Goal: Task Accomplishment & Management: Manage account settings

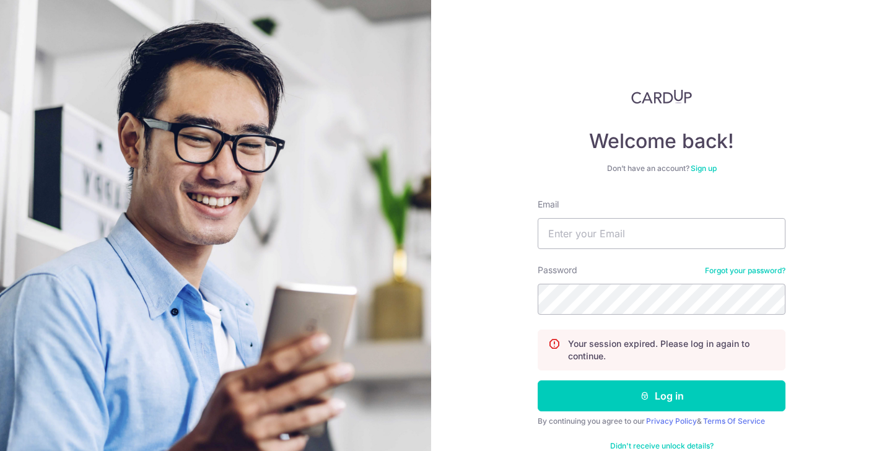
scroll to position [30, 0]
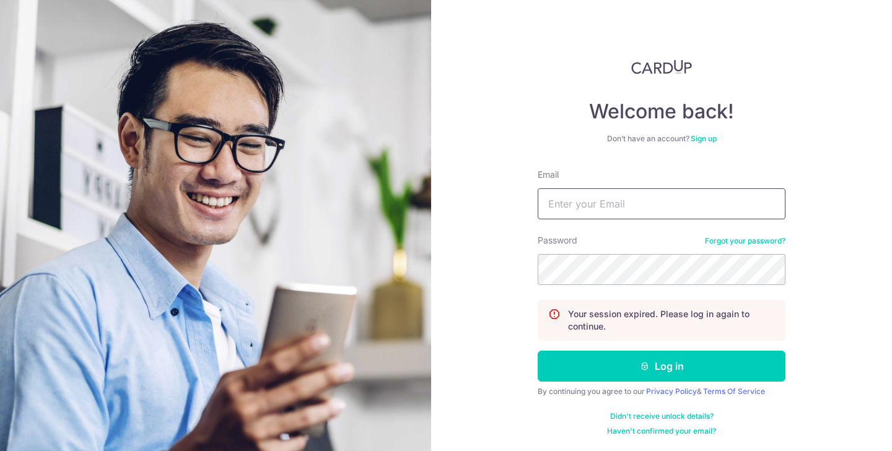
type input "[EMAIL_ADDRESS][DOMAIN_NAME]"
click at [538, 351] on button "Log in" at bounding box center [662, 366] width 248 height 31
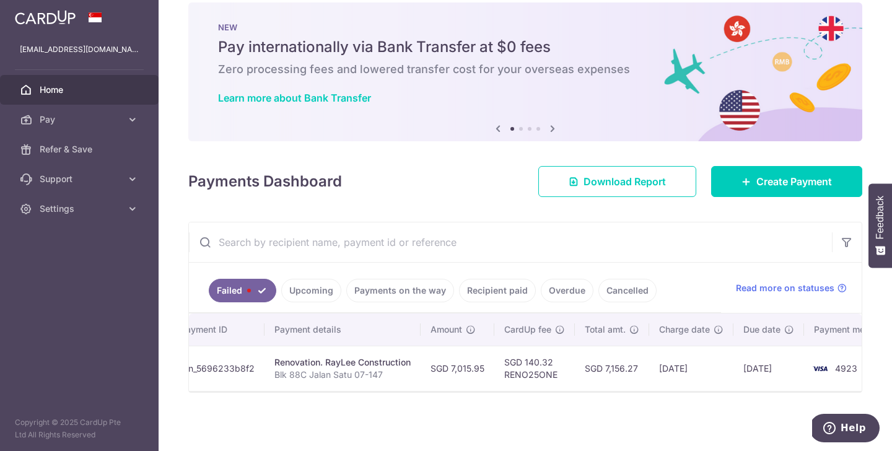
scroll to position [0, 181]
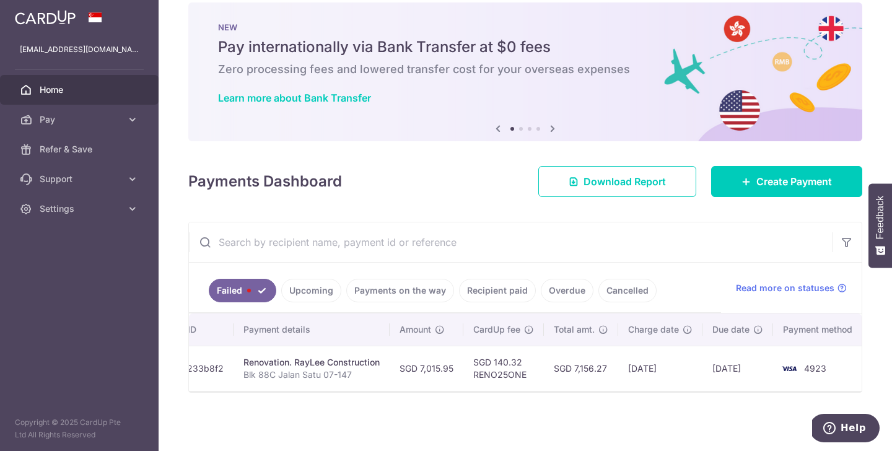
click at [246, 274] on ul "Failed Upcoming Payments on the way Recipient paid Overdue Cancelled" at bounding box center [455, 288] width 532 height 50
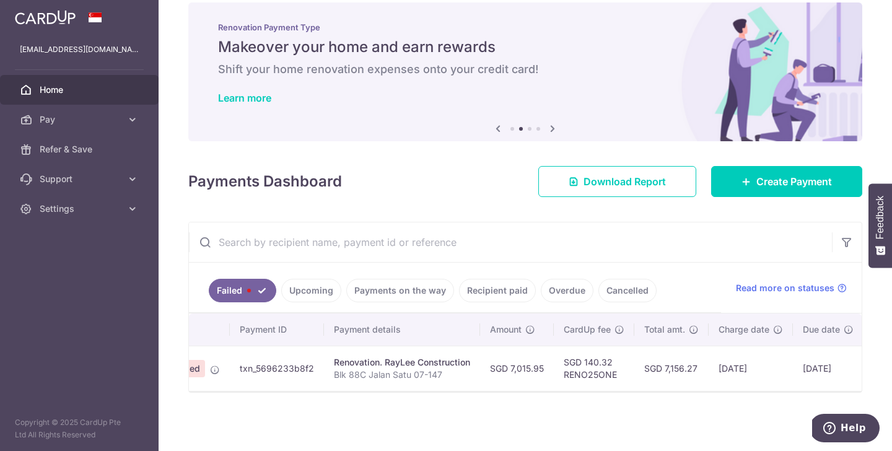
scroll to position [0, 0]
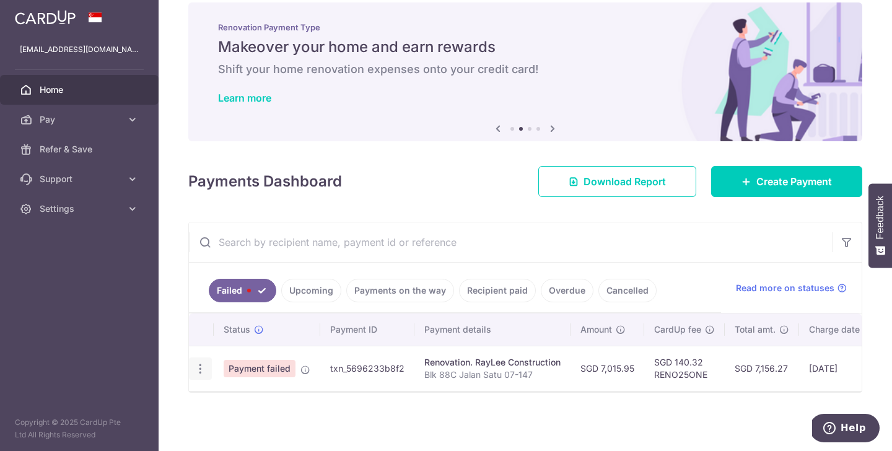
click at [200, 368] on icon "button" at bounding box center [200, 368] width 13 height 13
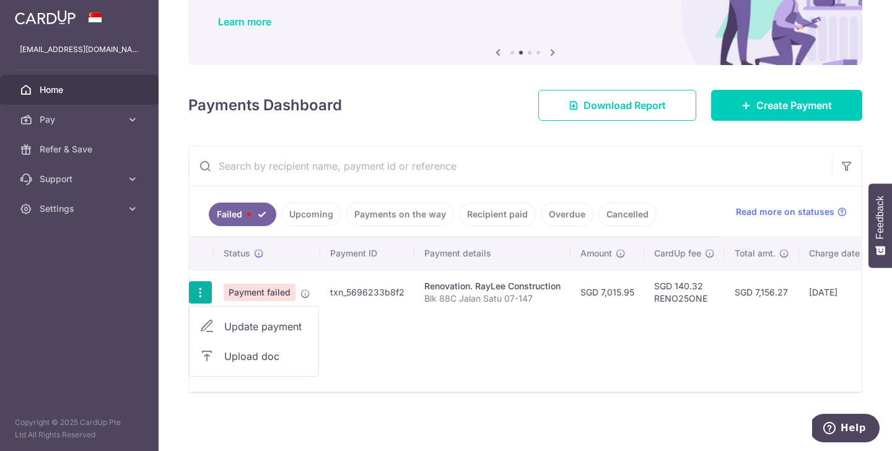
click at [507, 327] on div "Status Payment ID Payment details Amount CardUp fee Total amt. Charge date Due …" at bounding box center [525, 314] width 673 height 154
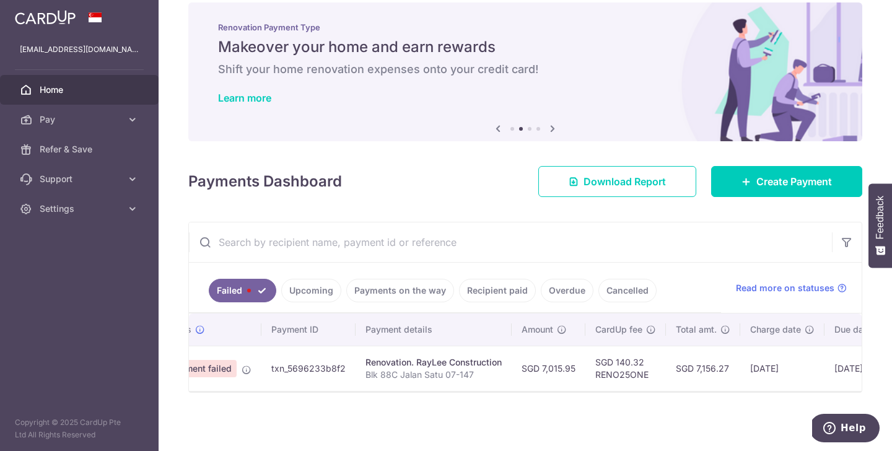
scroll to position [0, 181]
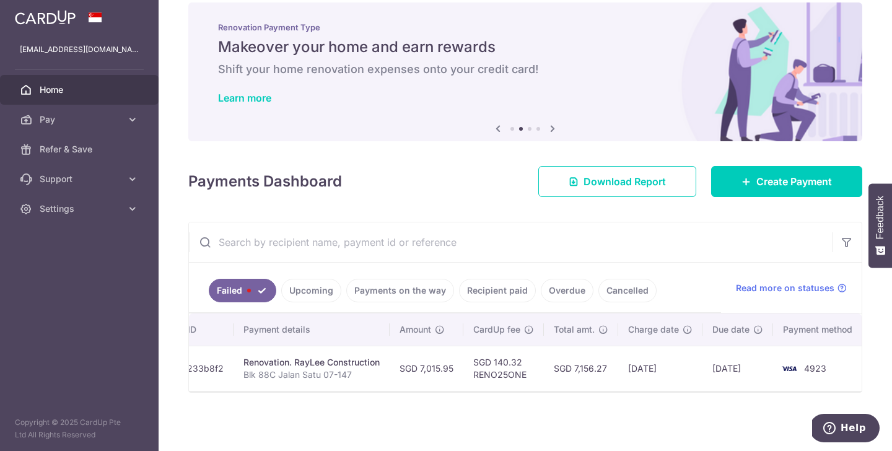
click at [807, 366] on span "4923" at bounding box center [815, 368] width 22 height 11
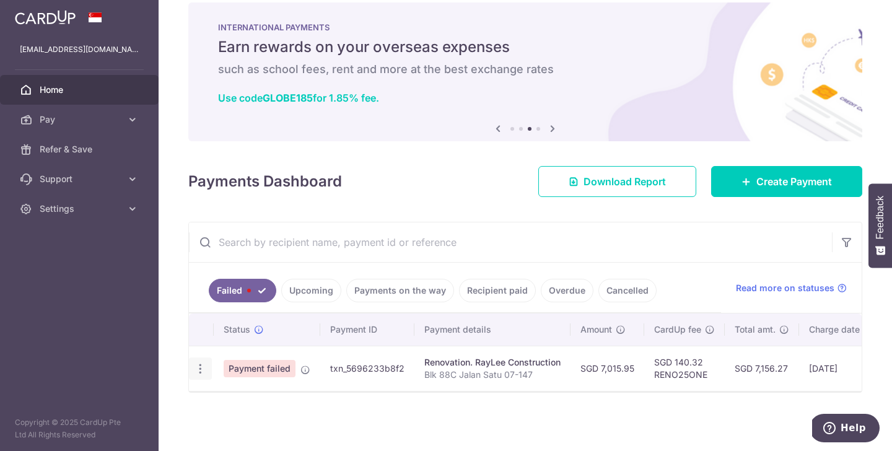
click at [209, 359] on div "Update payment Upload doc" at bounding box center [200, 368] width 23 height 23
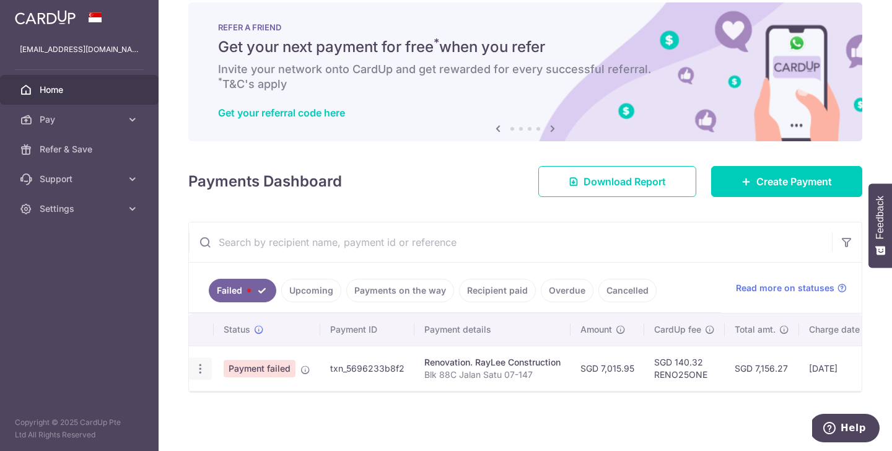
click at [207, 360] on div "Update payment Upload doc" at bounding box center [200, 368] width 23 height 23
click at [201, 365] on icon "button" at bounding box center [200, 368] width 13 height 13
click at [212, 394] on link "Update payment" at bounding box center [254, 403] width 129 height 30
radio input "true"
type input "7,015.95"
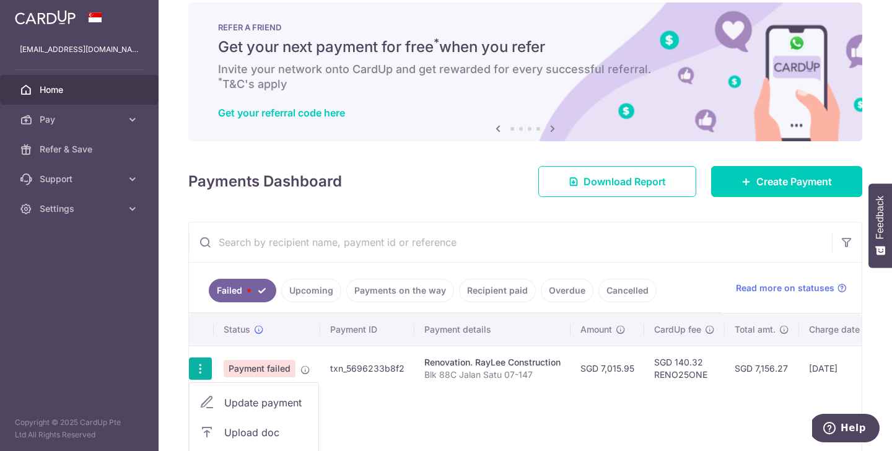
type input "Blk 88C Jalan Satu 07-147"
type input "30%"
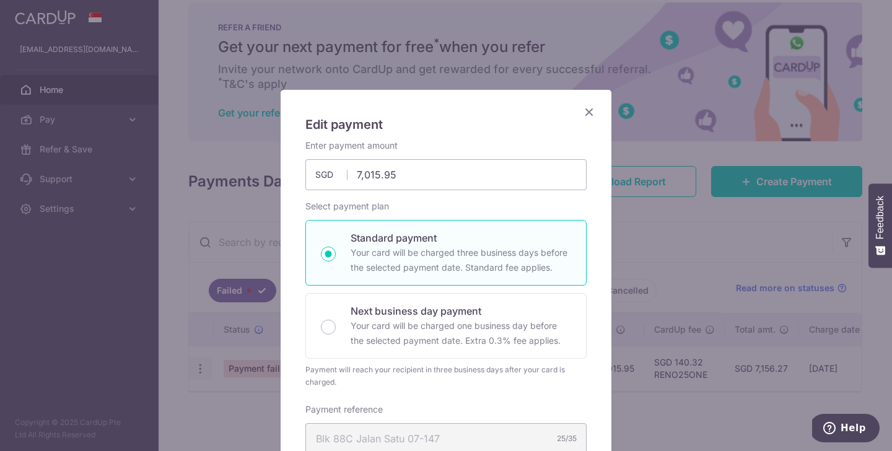
type input "RENO25ONE"
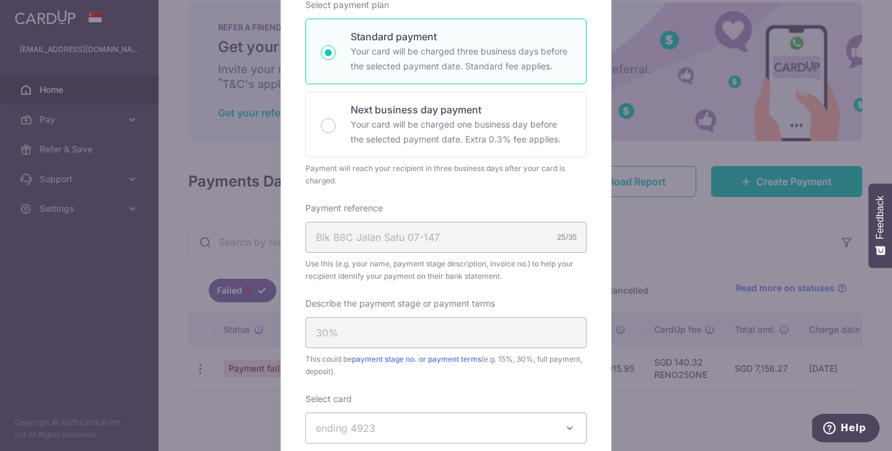
scroll to position [399, 0]
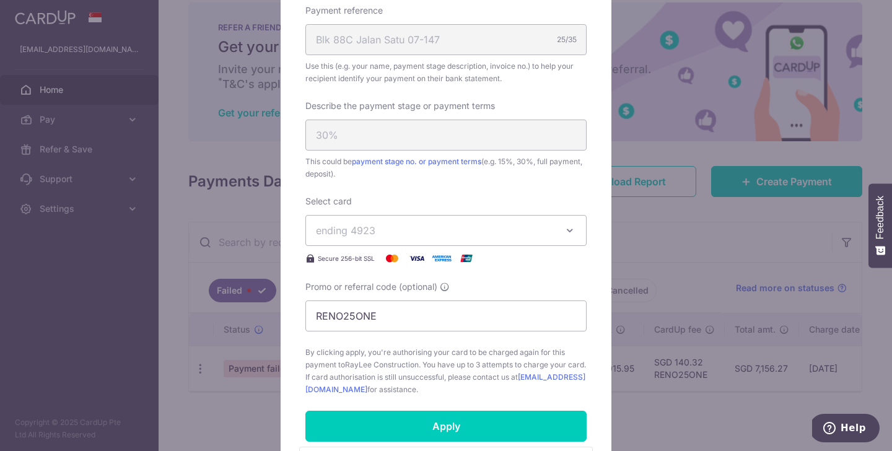
click at [454, 243] on button "ending 4923" at bounding box center [445, 230] width 281 height 31
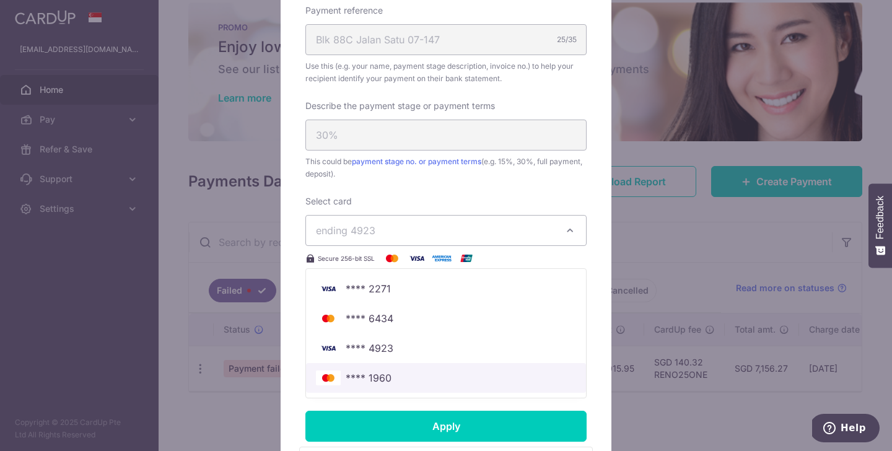
click at [410, 375] on span "**** 1960" at bounding box center [446, 378] width 260 height 15
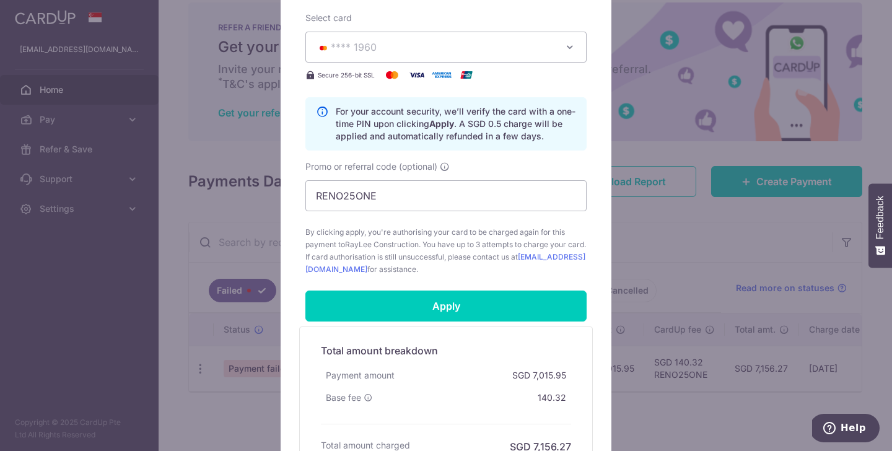
scroll to position [711, 0]
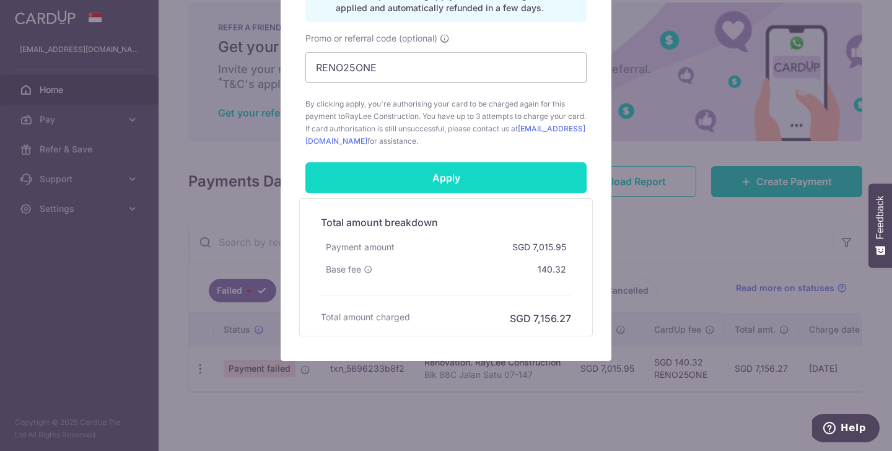
click at [444, 186] on input "Apply" at bounding box center [445, 177] width 281 height 31
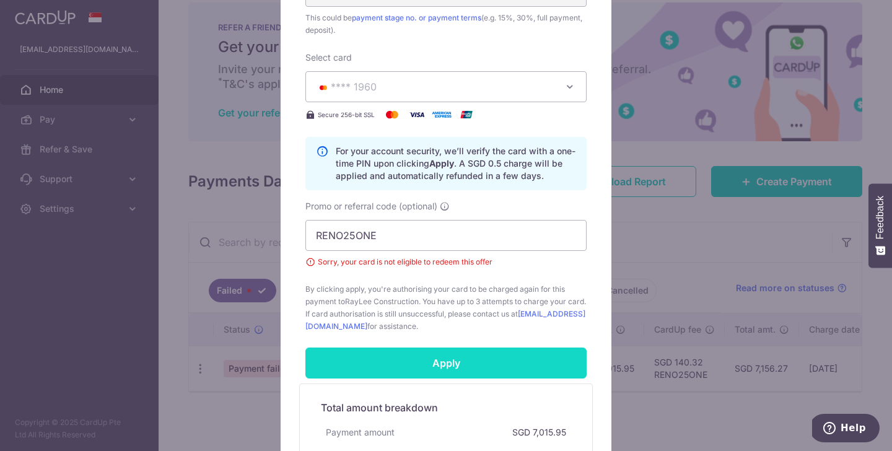
scroll to position [538, 0]
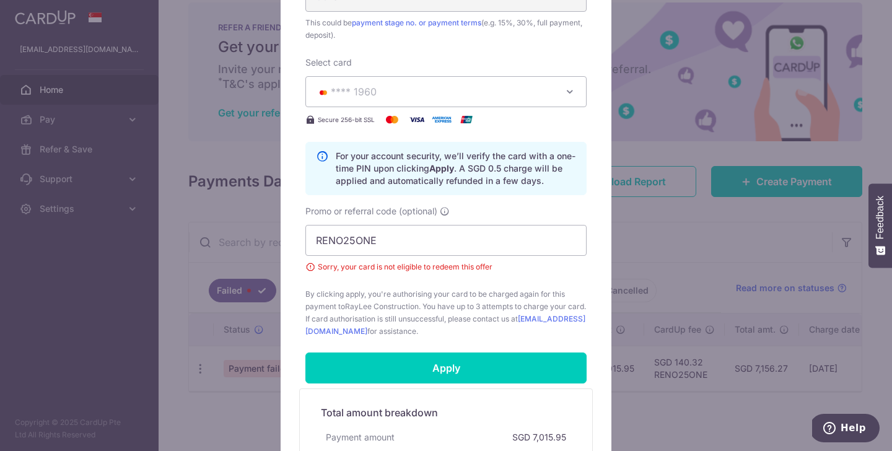
click at [313, 267] on span "Sorry, your card is not eligible to redeem this offer" at bounding box center [445, 267] width 281 height 12
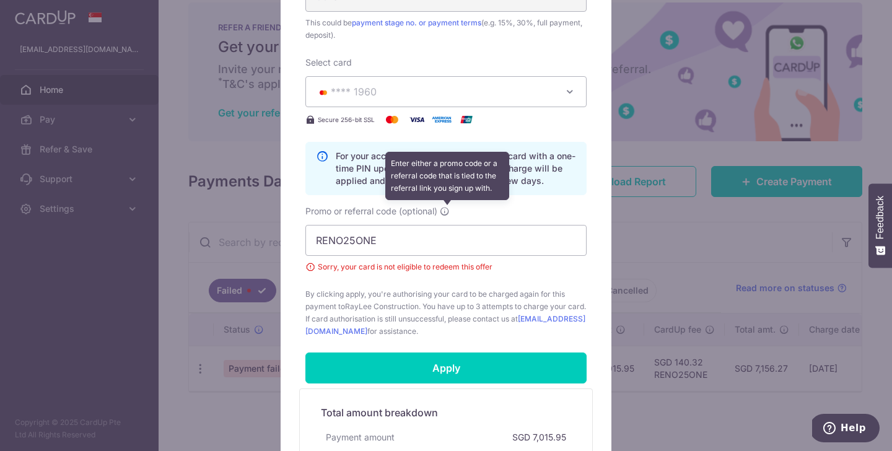
click at [448, 212] on icon at bounding box center [445, 211] width 10 height 10
click at [448, 225] on input "RENO25ONE" at bounding box center [445, 240] width 281 height 31
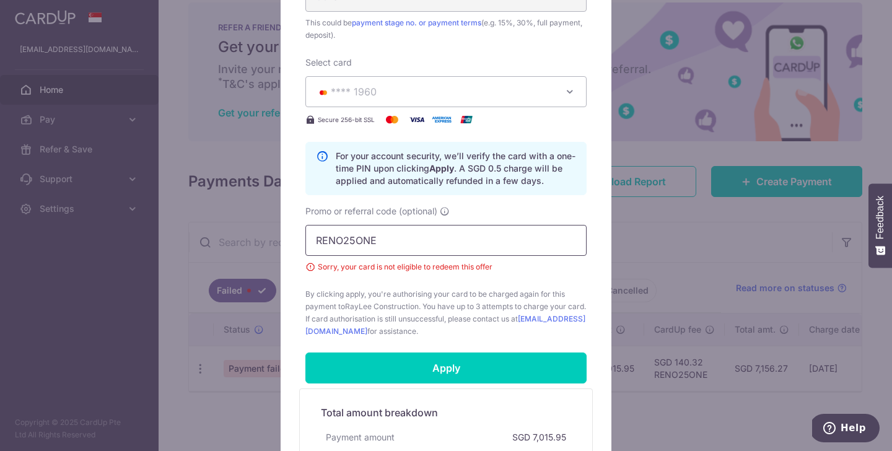
click at [432, 239] on input "RENO25ONE" at bounding box center [445, 240] width 281 height 31
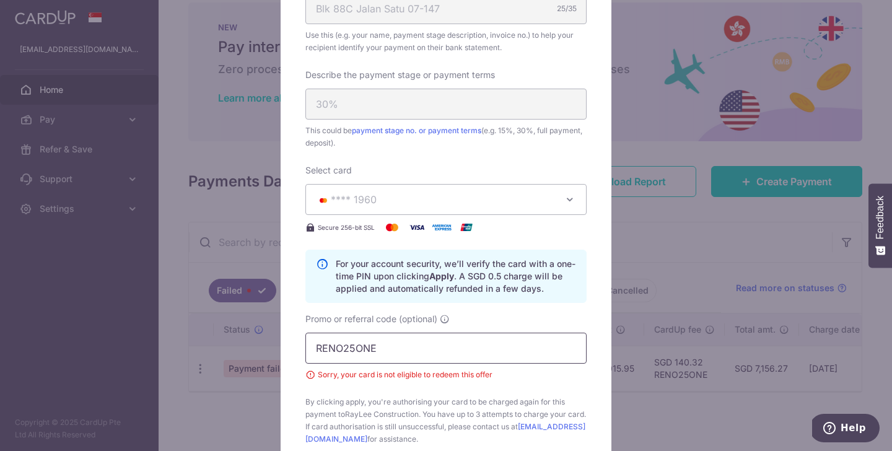
scroll to position [442, 0]
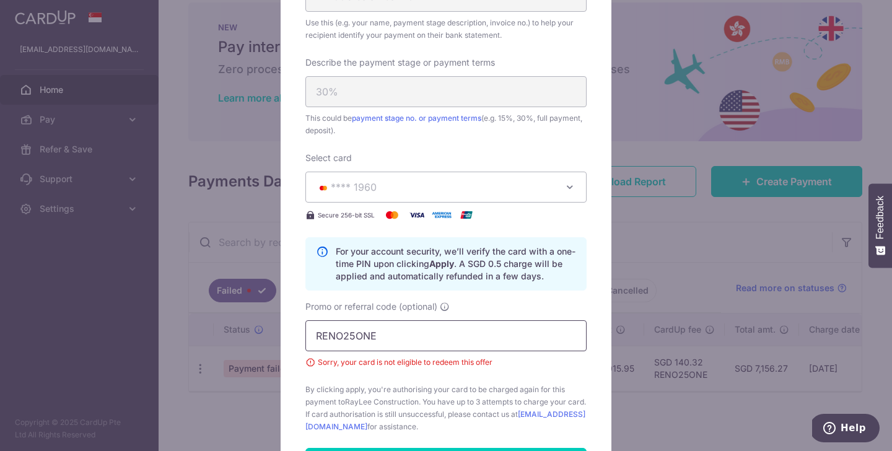
click at [366, 336] on input "RENO25ONE" at bounding box center [445, 335] width 281 height 31
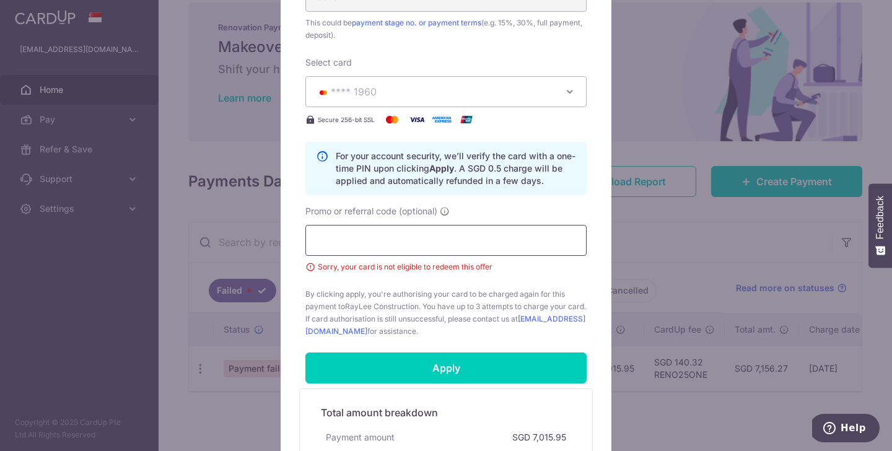
scroll to position [728, 0]
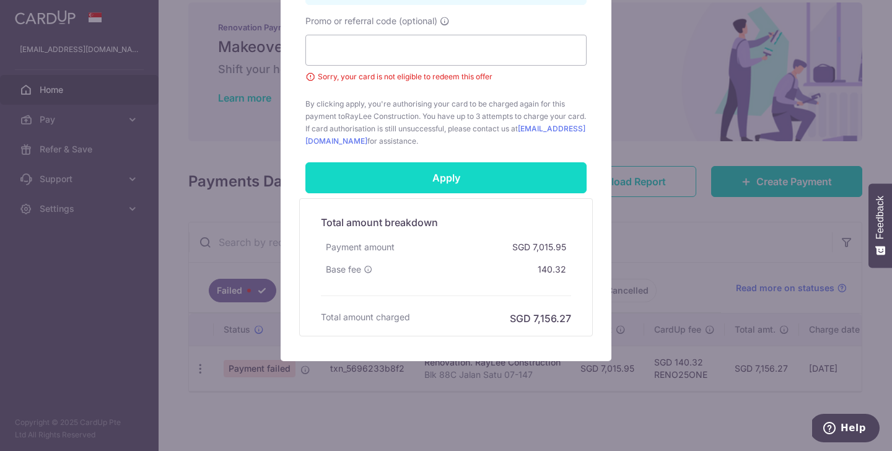
click at [432, 175] on input "Apply" at bounding box center [445, 177] width 281 height 31
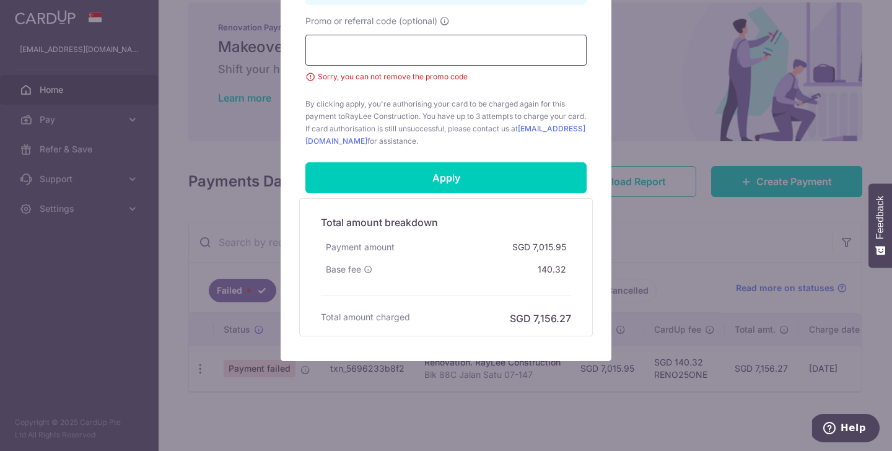
click at [486, 49] on input "Promo or referral code (optional)" at bounding box center [445, 50] width 281 height 31
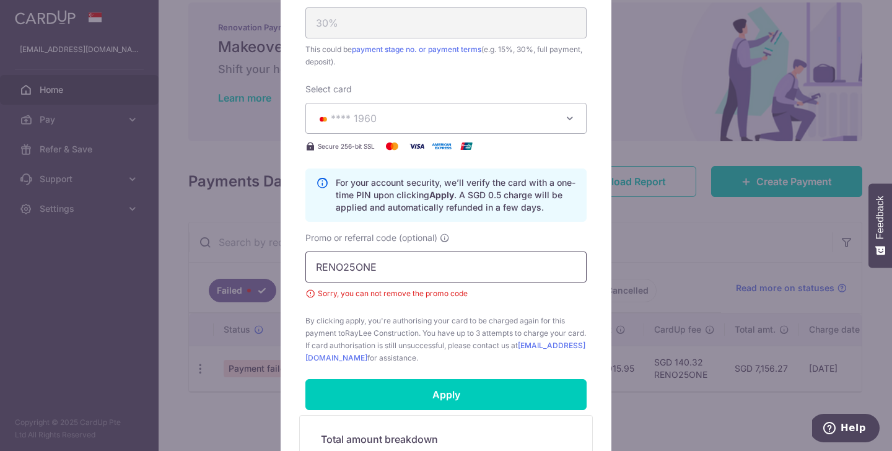
scroll to position [418, 0]
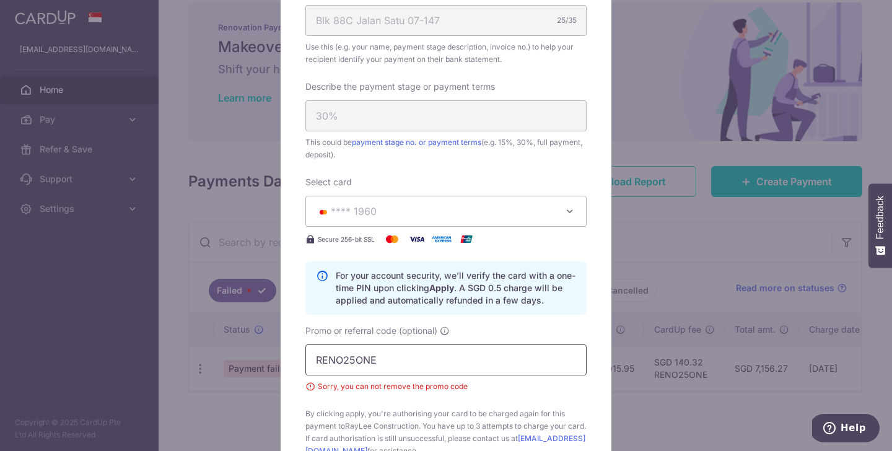
type input "RENO25ONE"
click at [413, 219] on button "**** 1960" at bounding box center [445, 211] width 281 height 31
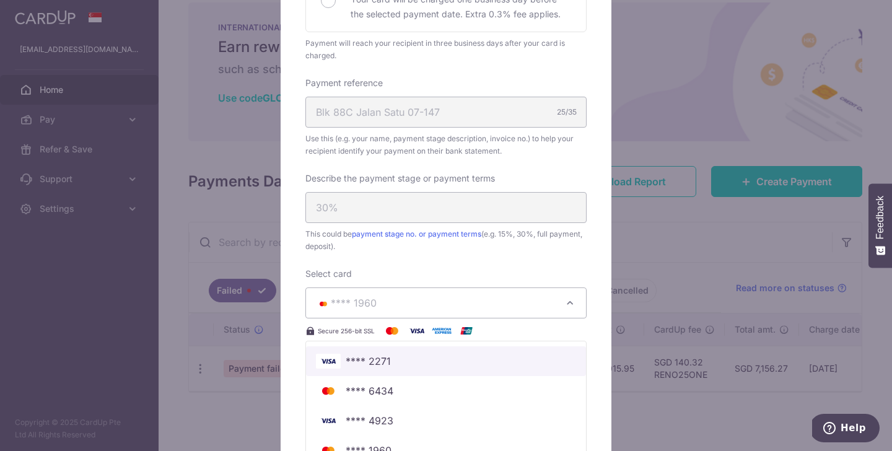
scroll to position [278, 0]
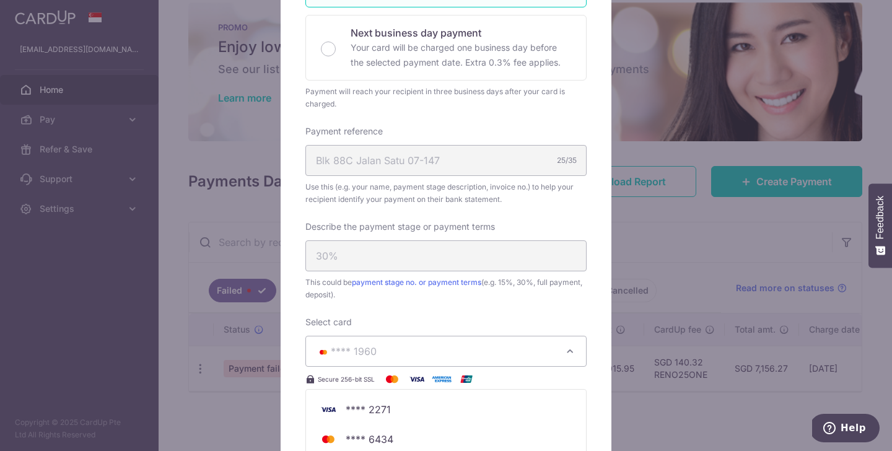
click at [537, 224] on div "Describe the payment stage or payment terms 30% This could be payment stage no.…" at bounding box center [445, 261] width 281 height 81
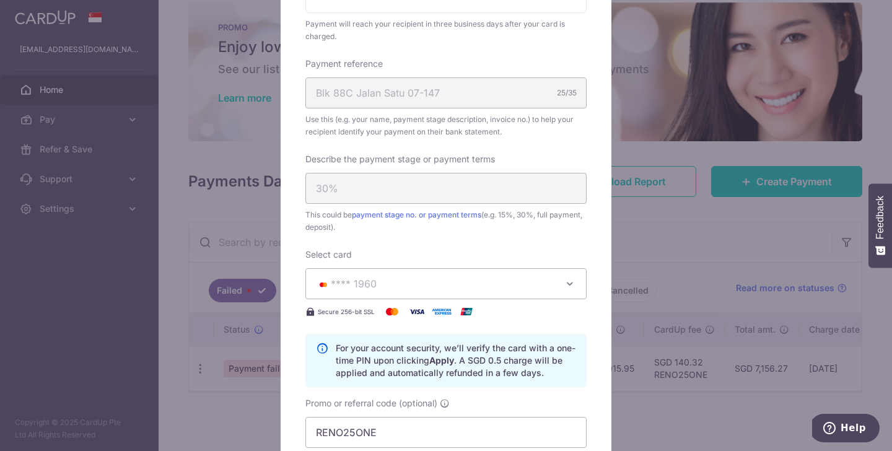
scroll to position [389, 0]
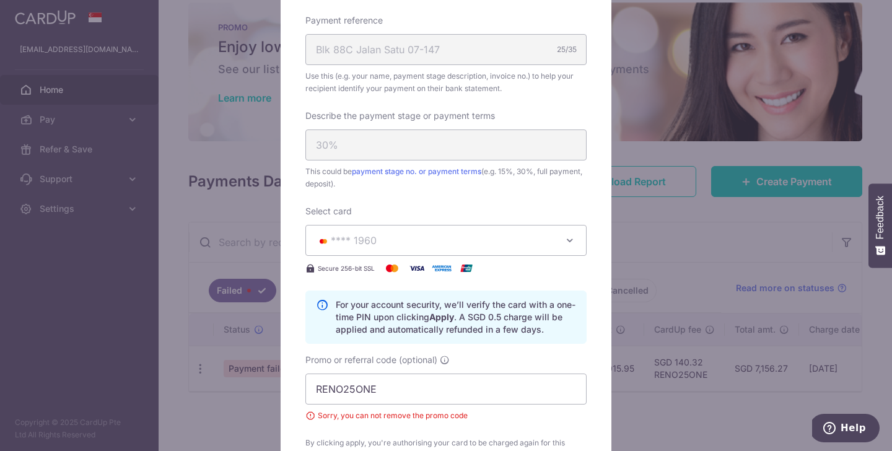
click at [542, 240] on span "**** 1960" at bounding box center [435, 240] width 238 height 15
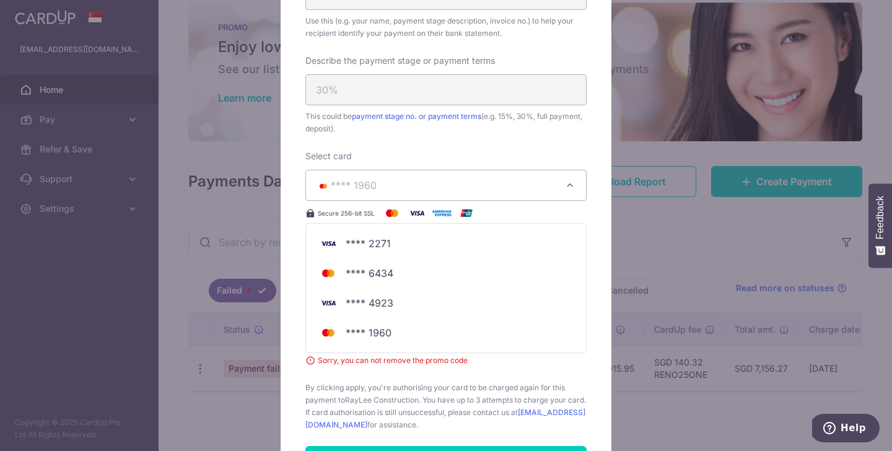
scroll to position [450, 0]
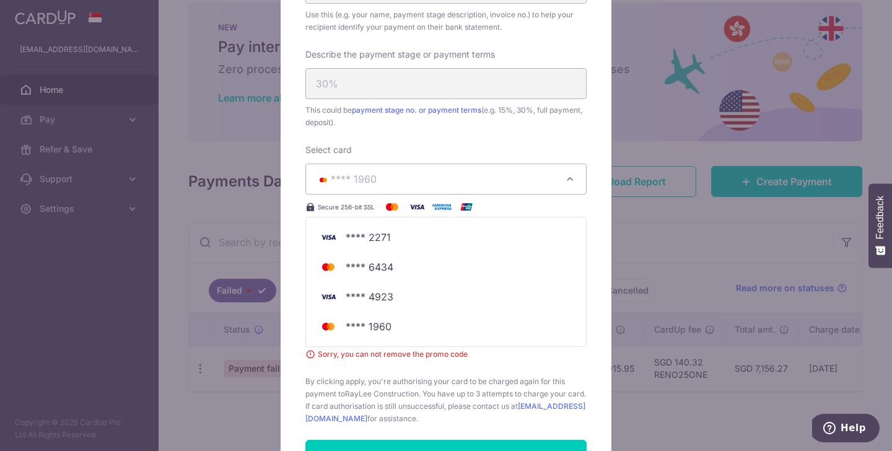
click at [472, 148] on div "Select card **** 1960 **** 2271 **** 6434 **** 4923 **** 1960 Secure 256-bit SSL" at bounding box center [445, 179] width 281 height 71
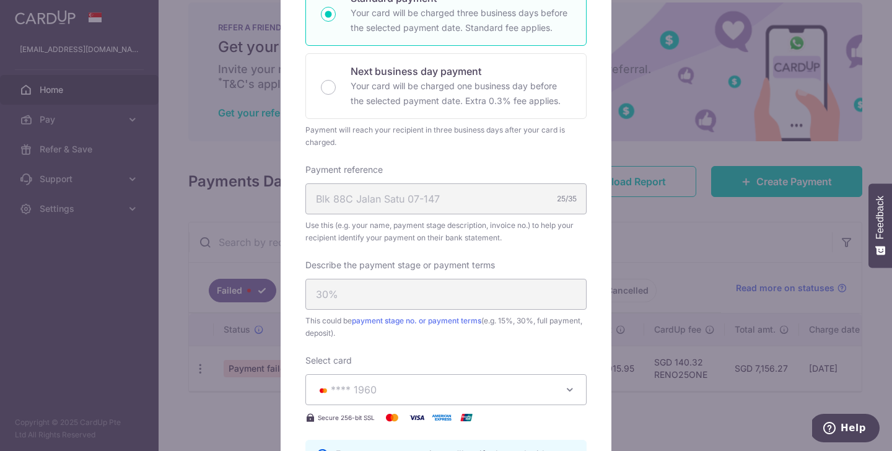
scroll to position [0, 0]
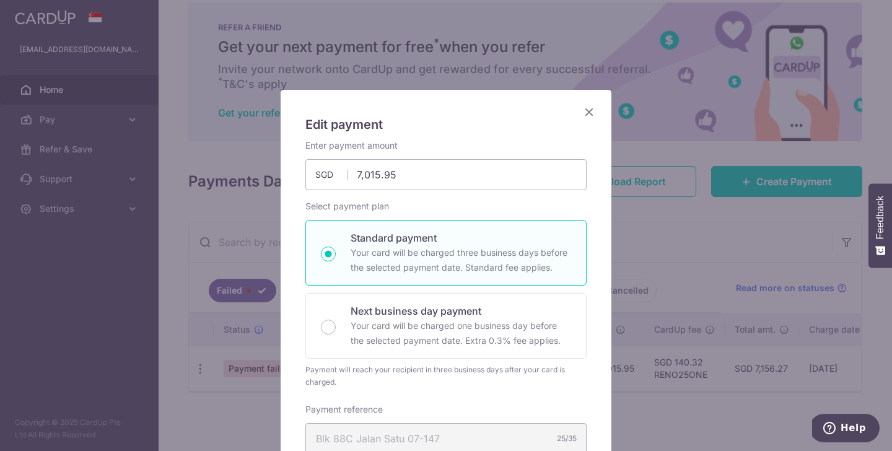
click at [590, 111] on icon "Close" at bounding box center [589, 111] width 15 height 15
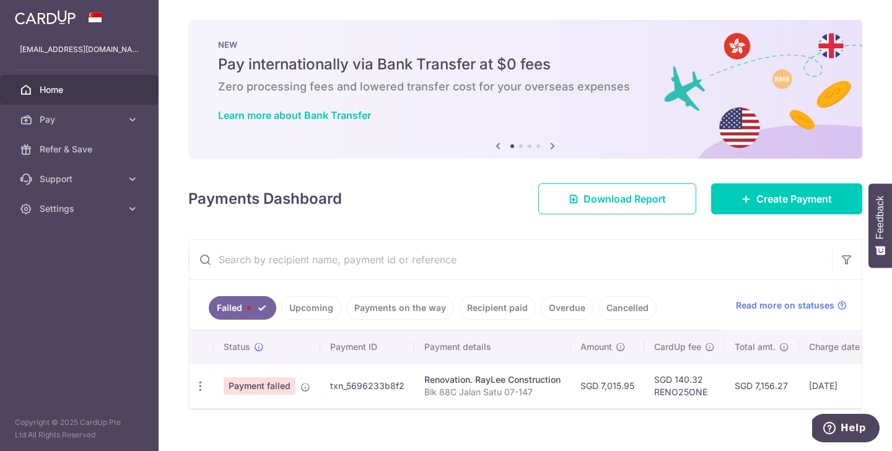
scroll to position [17, 0]
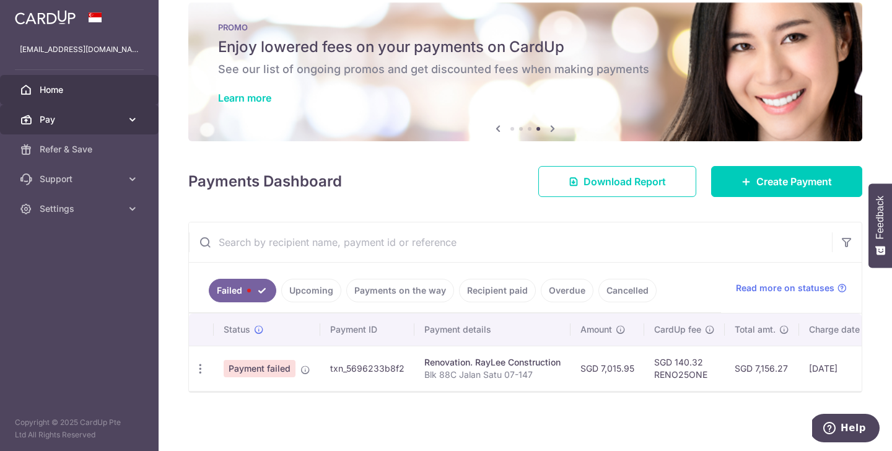
click at [131, 121] on icon at bounding box center [132, 119] width 12 height 12
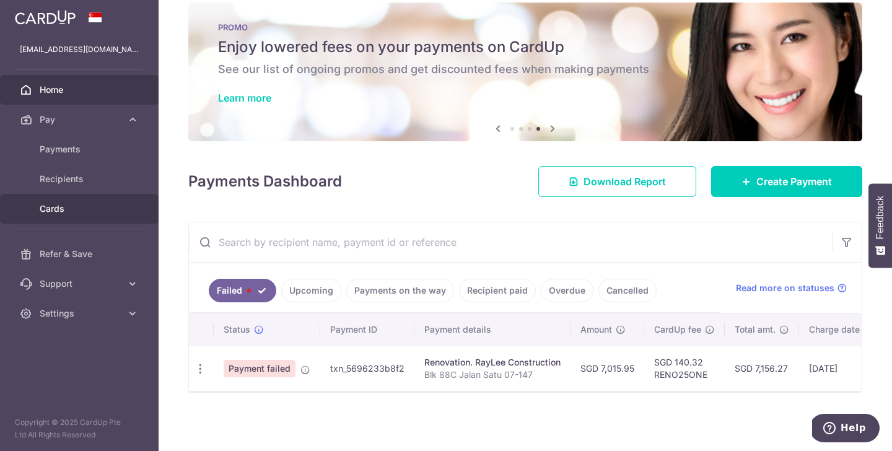
click at [61, 214] on span "Cards" at bounding box center [81, 209] width 82 height 12
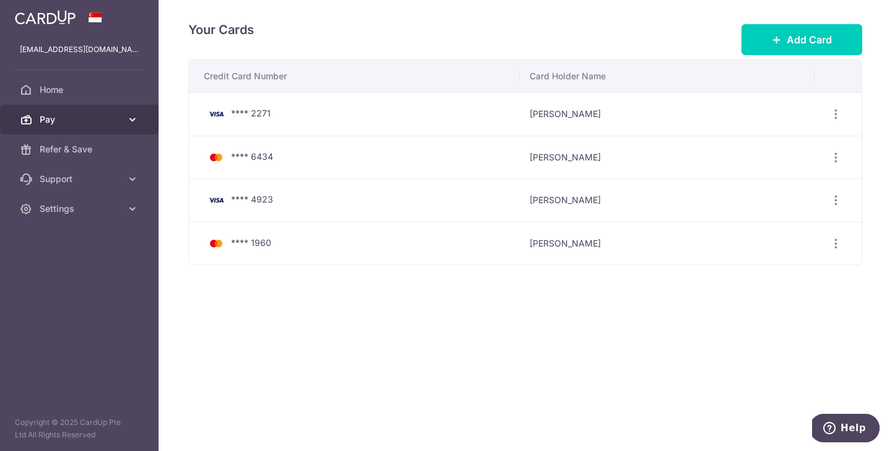
click at [129, 133] on link "Pay" at bounding box center [79, 120] width 159 height 30
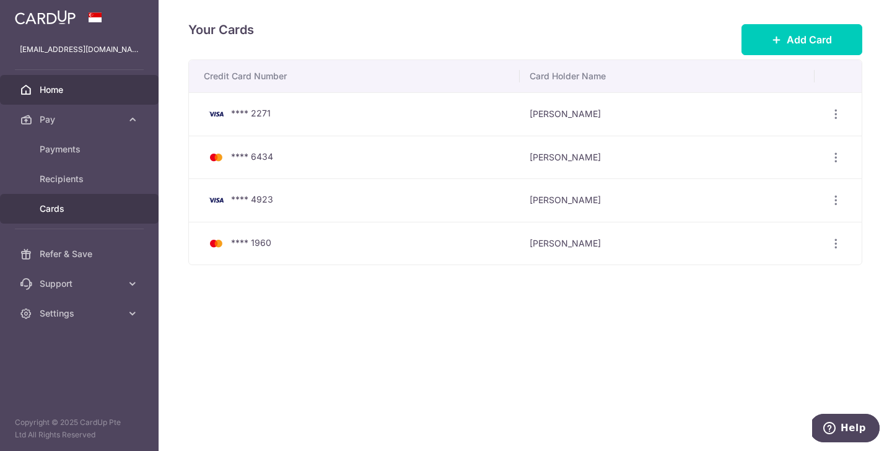
click at [43, 97] on link "Home" at bounding box center [79, 90] width 159 height 30
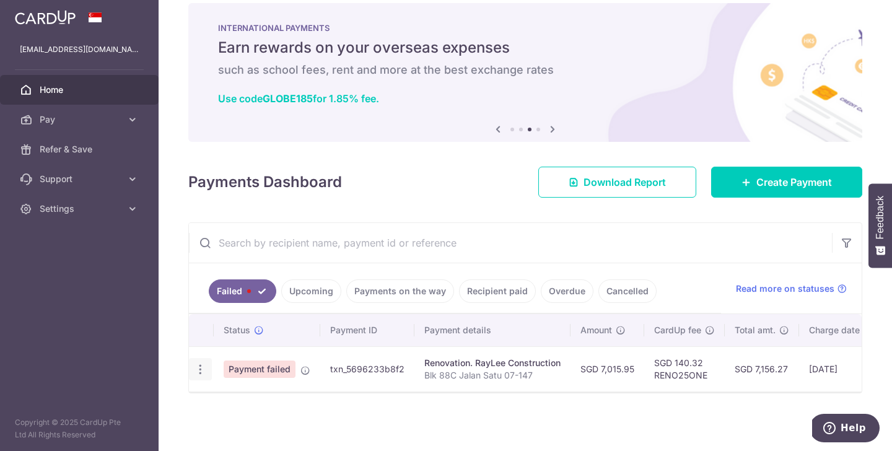
click at [196, 371] on icon "button" at bounding box center [200, 369] width 13 height 13
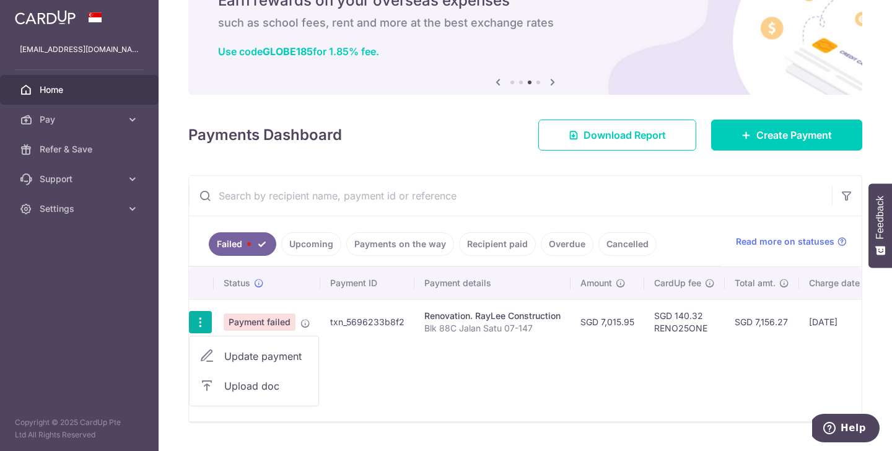
scroll to position [94, 0]
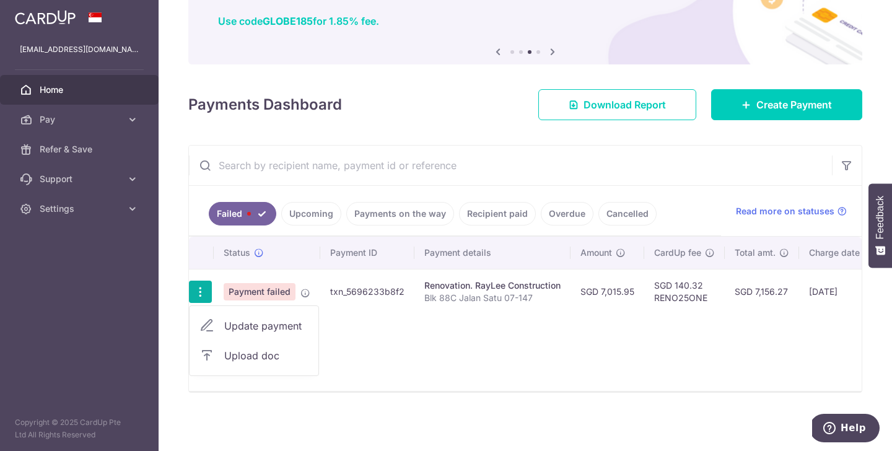
click at [566, 270] on td "Renovation. RayLee Construction Blk 88C Jalan Satu 07-147" at bounding box center [492, 291] width 156 height 45
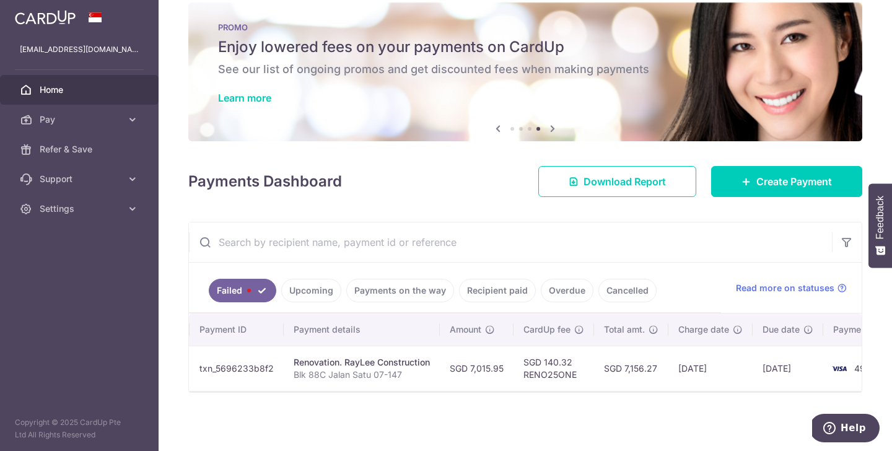
scroll to position [0, 181]
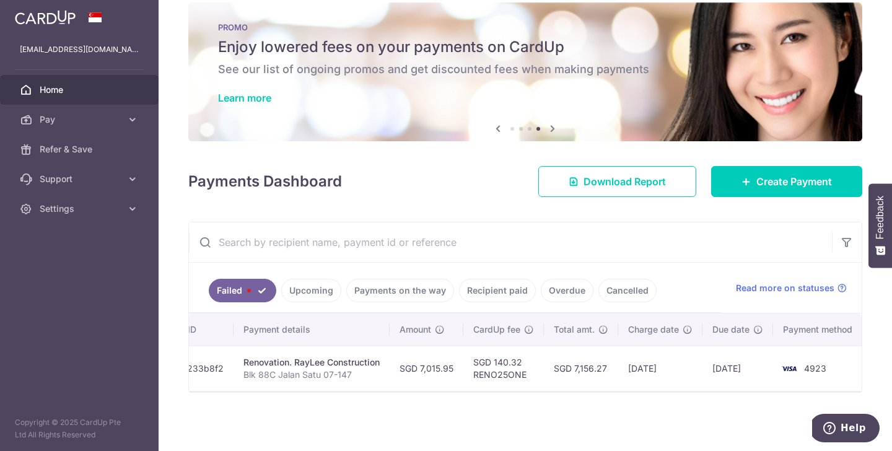
click at [621, 294] on link "Cancelled" at bounding box center [628, 291] width 58 height 24
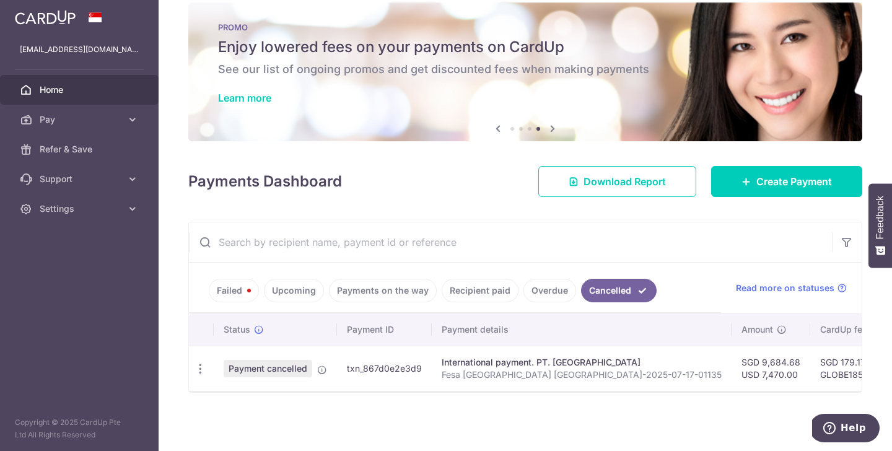
scroll to position [11, 0]
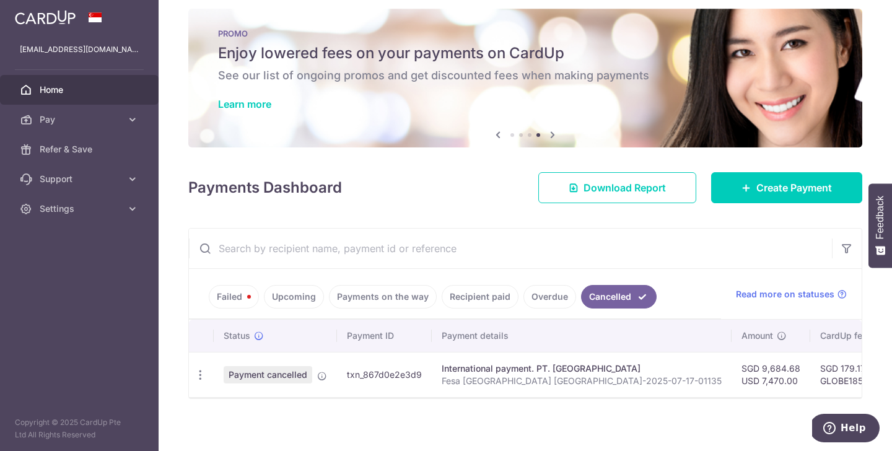
click at [229, 283] on ul "Failed Upcoming Payments on the way Recipient paid Overdue Cancelled" at bounding box center [455, 294] width 532 height 50
click at [230, 292] on link "Failed" at bounding box center [234, 297] width 50 height 24
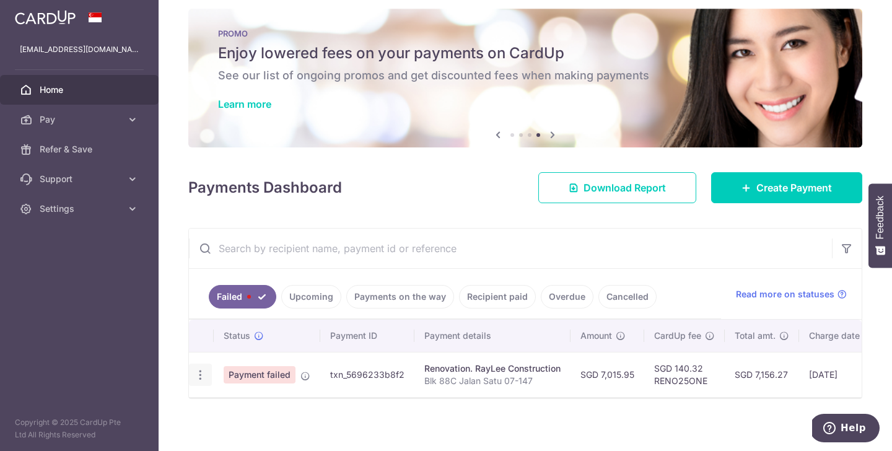
click at [196, 377] on icon "button" at bounding box center [200, 375] width 13 height 13
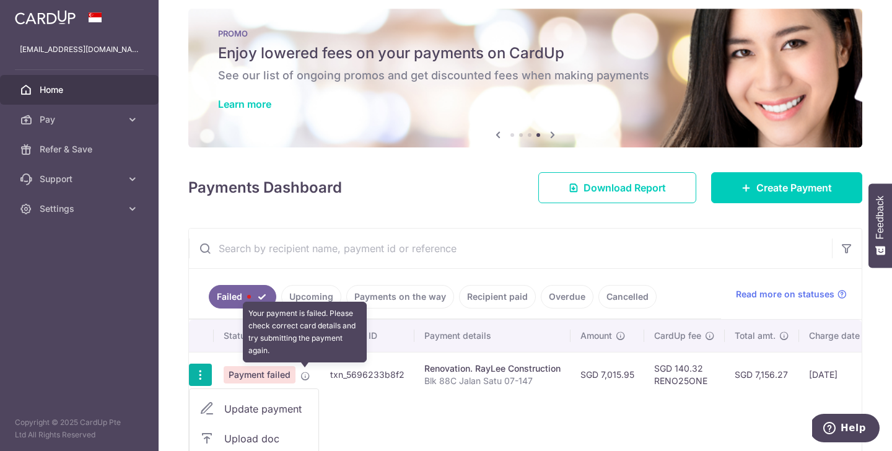
scroll to position [94, 0]
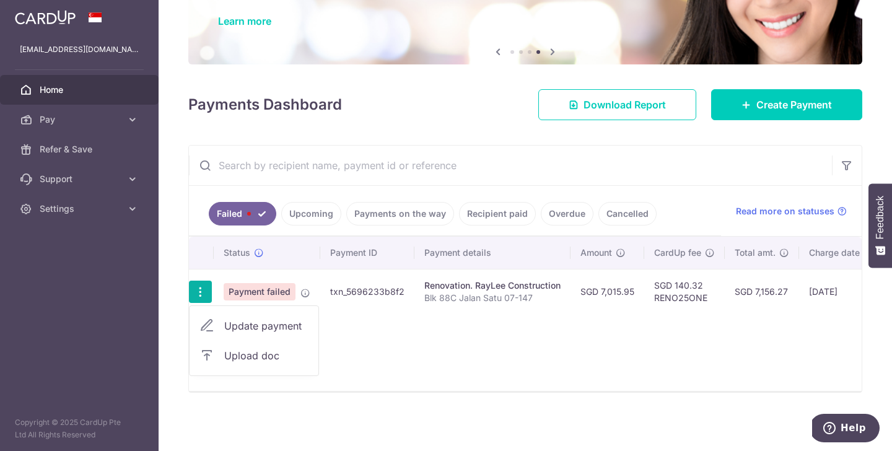
click at [306, 299] on td "Payment failed" at bounding box center [267, 291] width 107 height 45
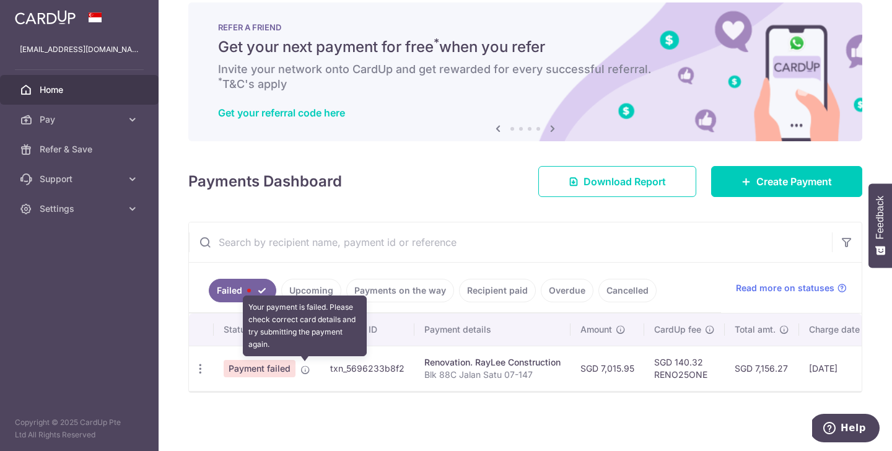
click at [305, 365] on icon at bounding box center [305, 370] width 10 height 10
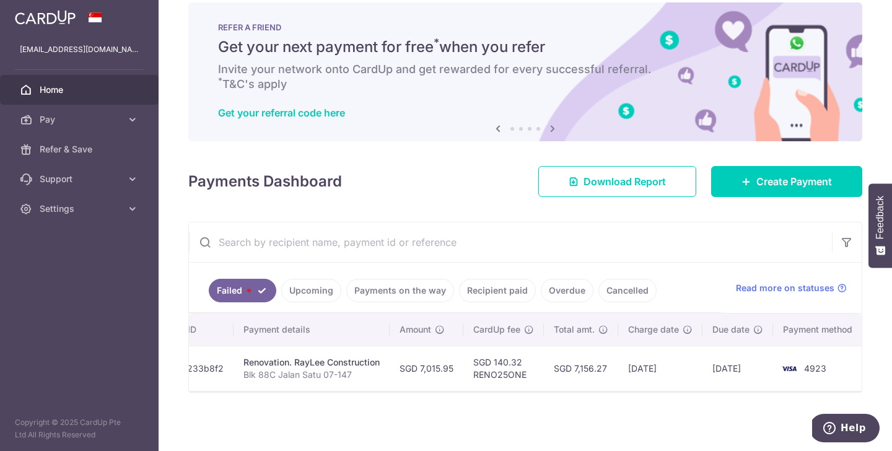
click at [447, 353] on td "SGD 7,015.95" at bounding box center [427, 368] width 74 height 45
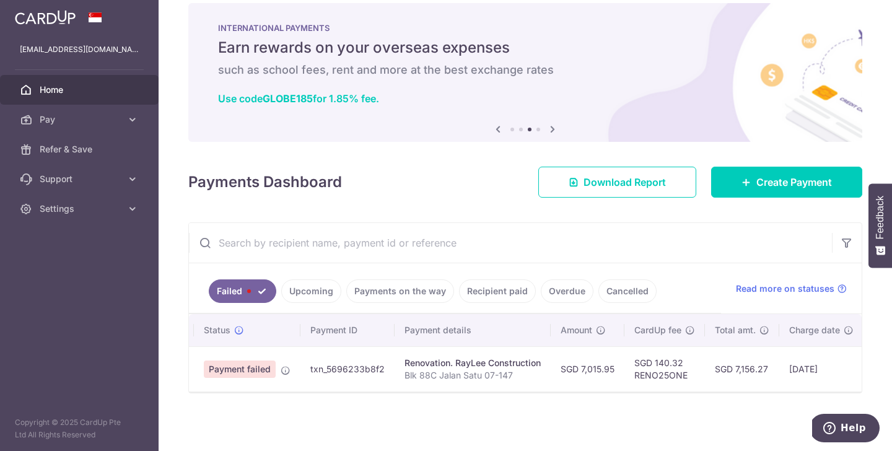
scroll to position [0, 0]
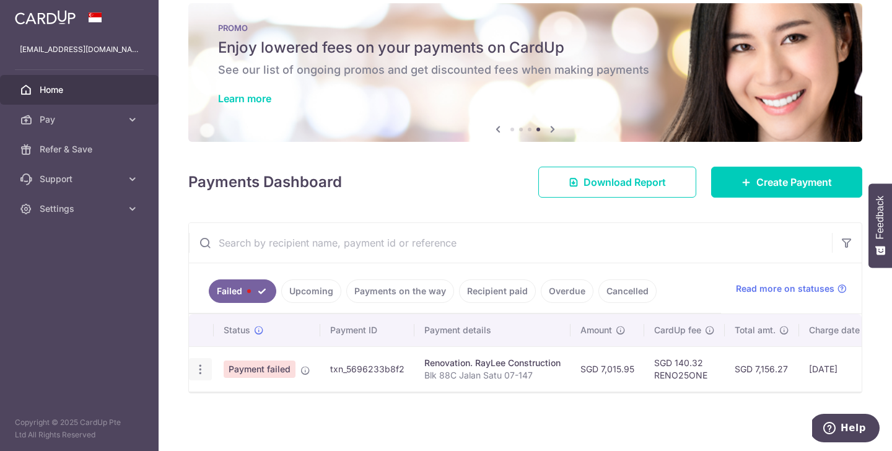
click at [196, 371] on icon "button" at bounding box center [200, 369] width 13 height 13
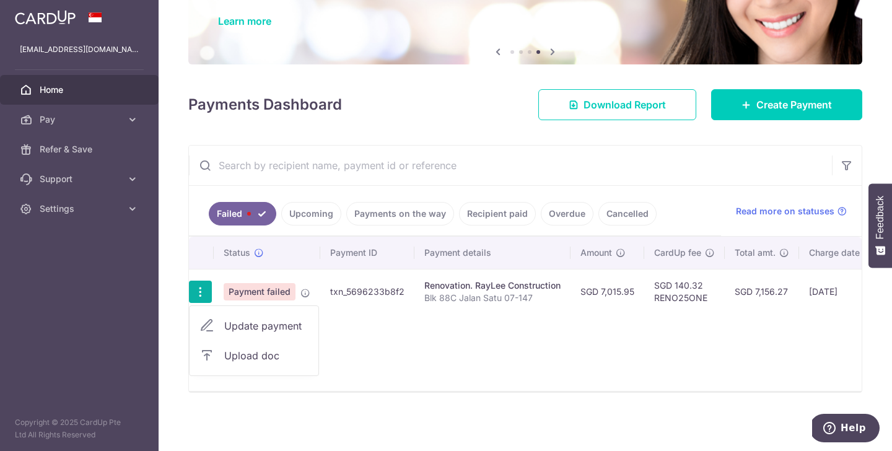
click at [256, 332] on span "Update payment" at bounding box center [266, 325] width 84 height 15
radio input "true"
type input "7,015.95"
type input "Blk 88C Jalan Satu 07-147"
type input "30%"
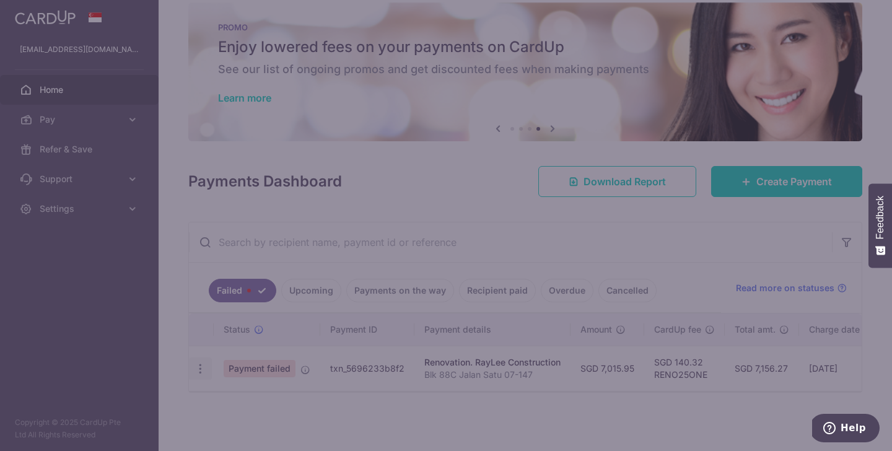
scroll to position [17, 0]
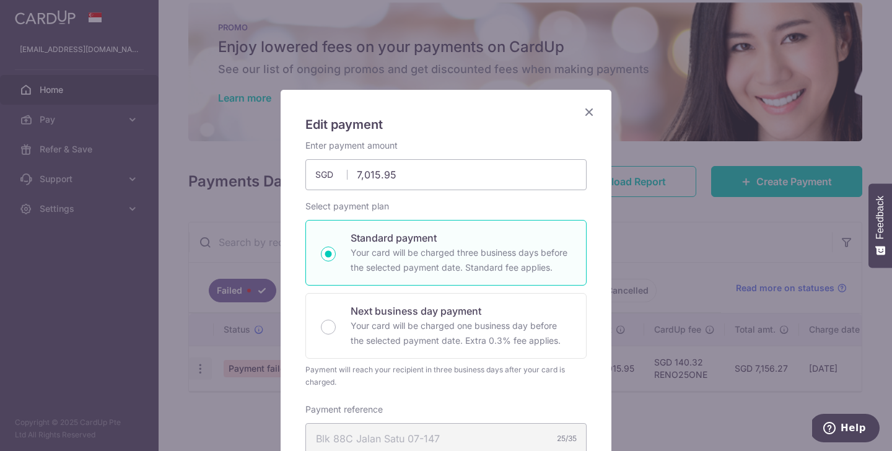
type input "RENO25ONE"
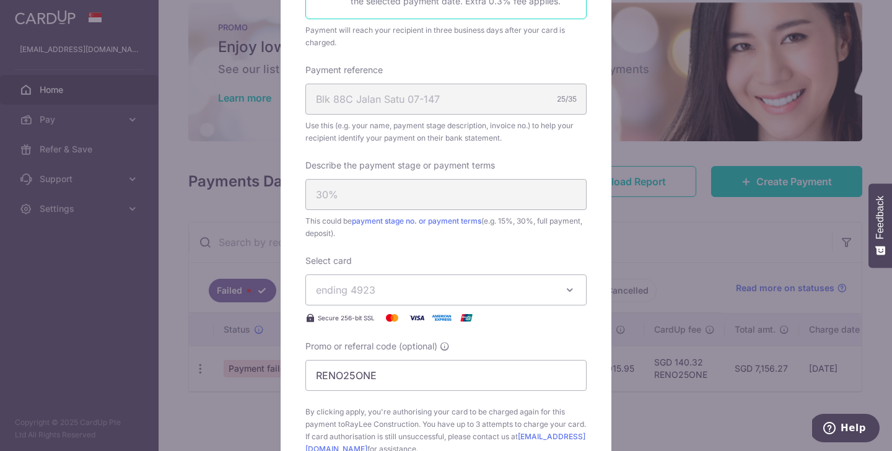
scroll to position [420, 0]
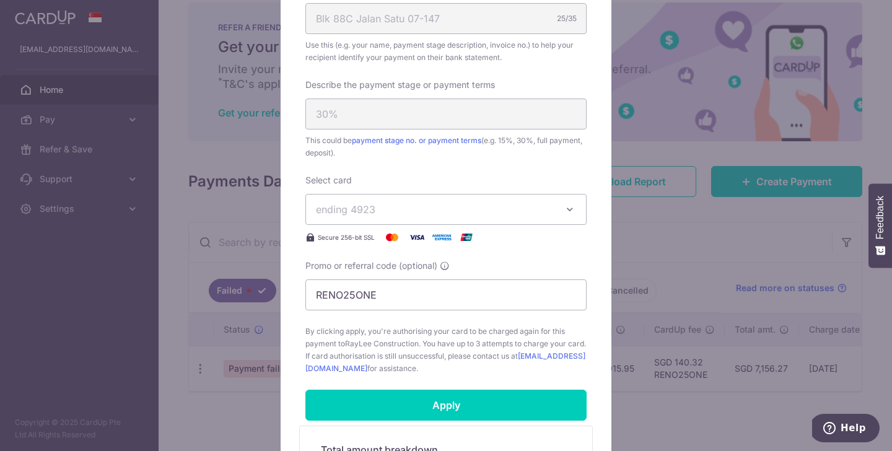
click at [569, 209] on icon "button" at bounding box center [570, 209] width 12 height 12
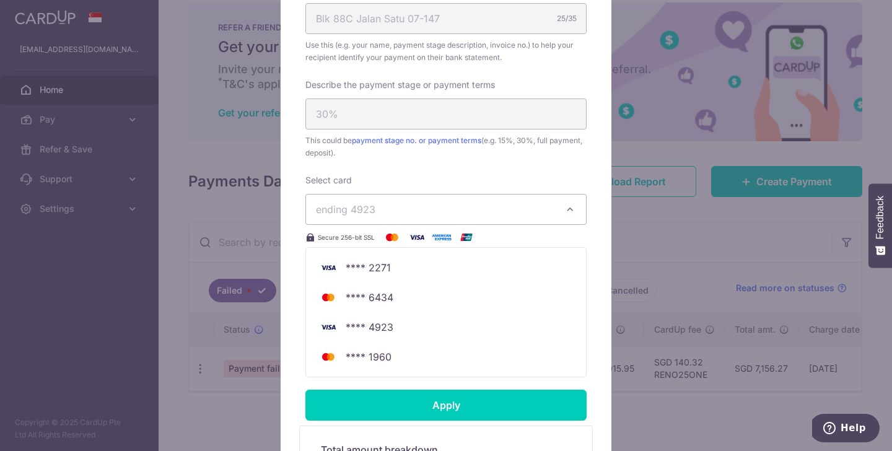
click at [571, 191] on div "Select card ending 4923 **** 2271 **** 6434 **** 4923 **** 1960 Secure 256-bit …" at bounding box center [445, 209] width 281 height 71
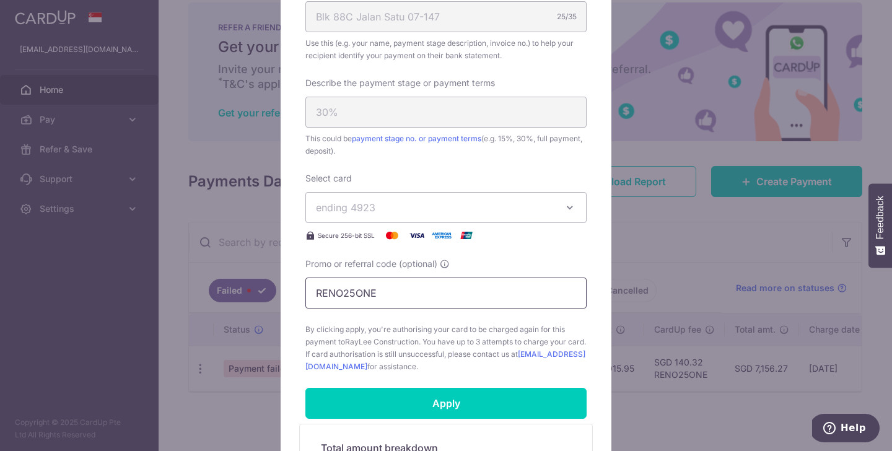
scroll to position [384, 0]
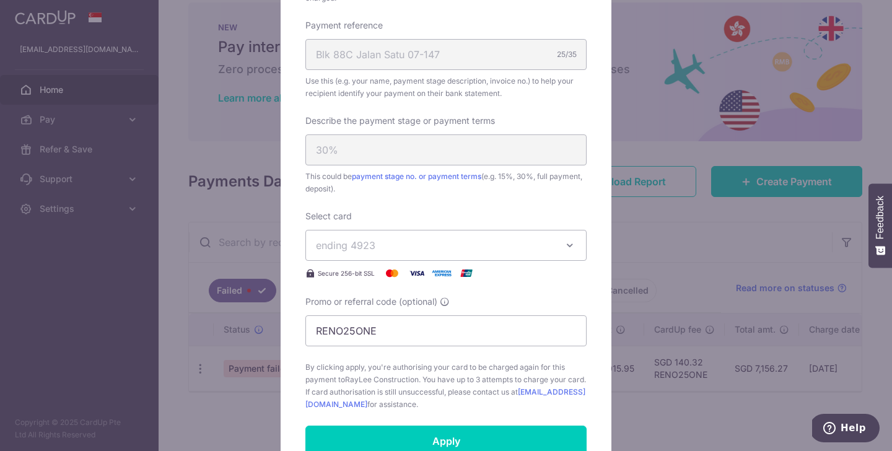
click at [673, 235] on div "Edit payment By clicking apply, you will make changes to all payments to RayLee…" at bounding box center [446, 225] width 892 height 451
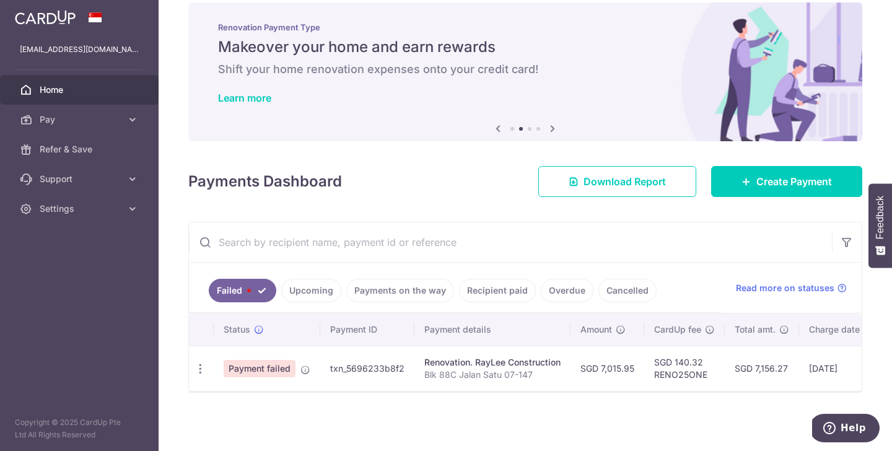
click at [852, 286] on div "Failed Upcoming Payments on the way Recipient paid Overdue Cancelled Read more …" at bounding box center [525, 288] width 673 height 51
click at [851, 286] on div "Failed Upcoming Payments on the way Recipient paid Overdue Cancelled Read more …" at bounding box center [525, 288] width 673 height 51
click at [129, 171] on link "Support" at bounding box center [79, 179] width 159 height 30
click at [128, 218] on link "FAQ" at bounding box center [79, 209] width 159 height 30
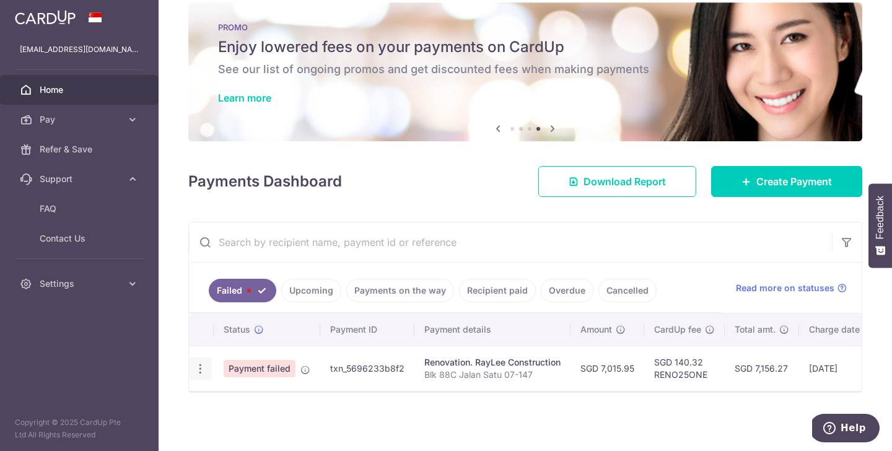
click at [204, 368] on icon "button" at bounding box center [200, 368] width 13 height 13
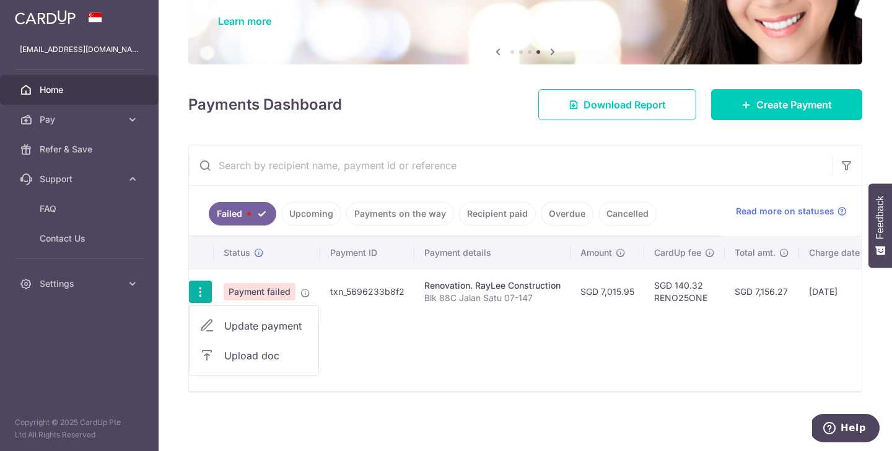
click at [462, 283] on div "Renovation. RayLee Construction" at bounding box center [492, 285] width 136 height 12
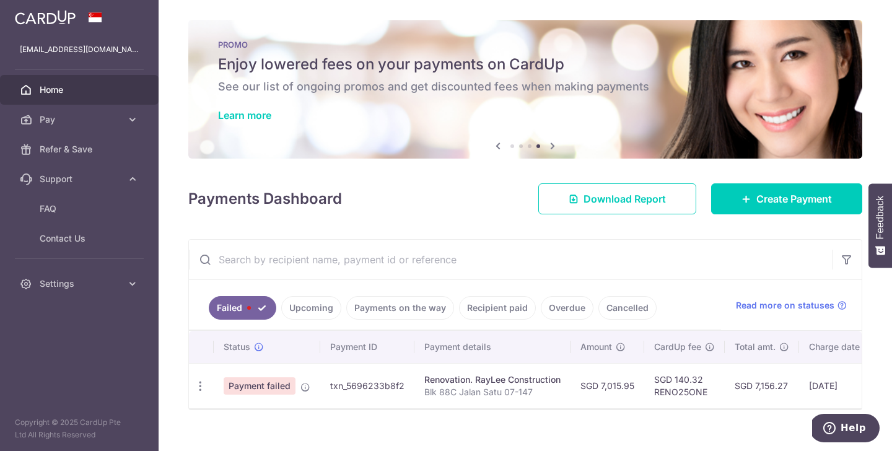
scroll to position [0, 181]
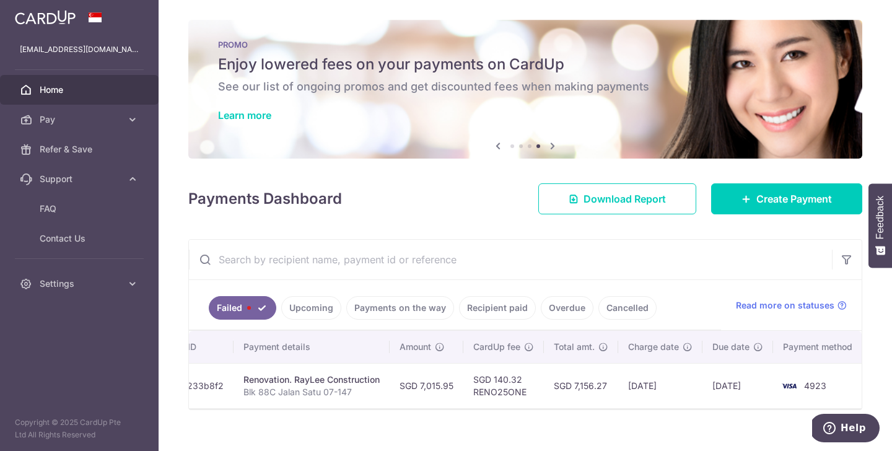
click at [633, 314] on link "Cancelled" at bounding box center [628, 308] width 58 height 24
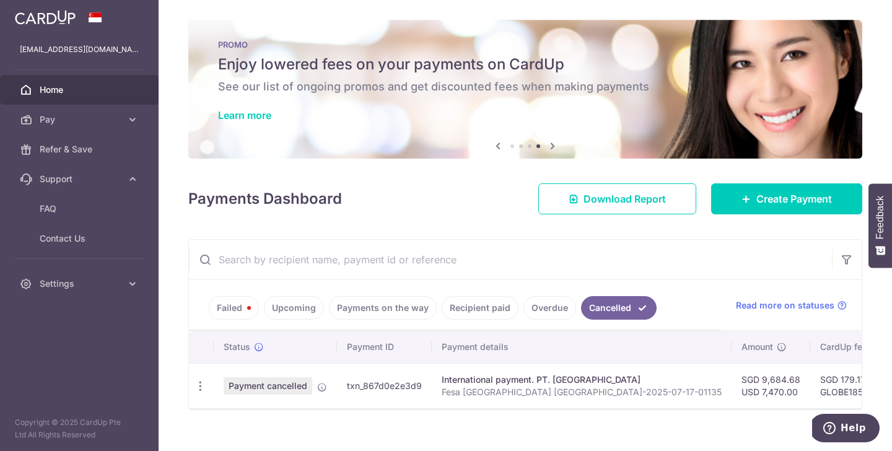
click at [230, 308] on link "Failed" at bounding box center [234, 308] width 50 height 24
